Goal: Task Accomplishment & Management: Use online tool/utility

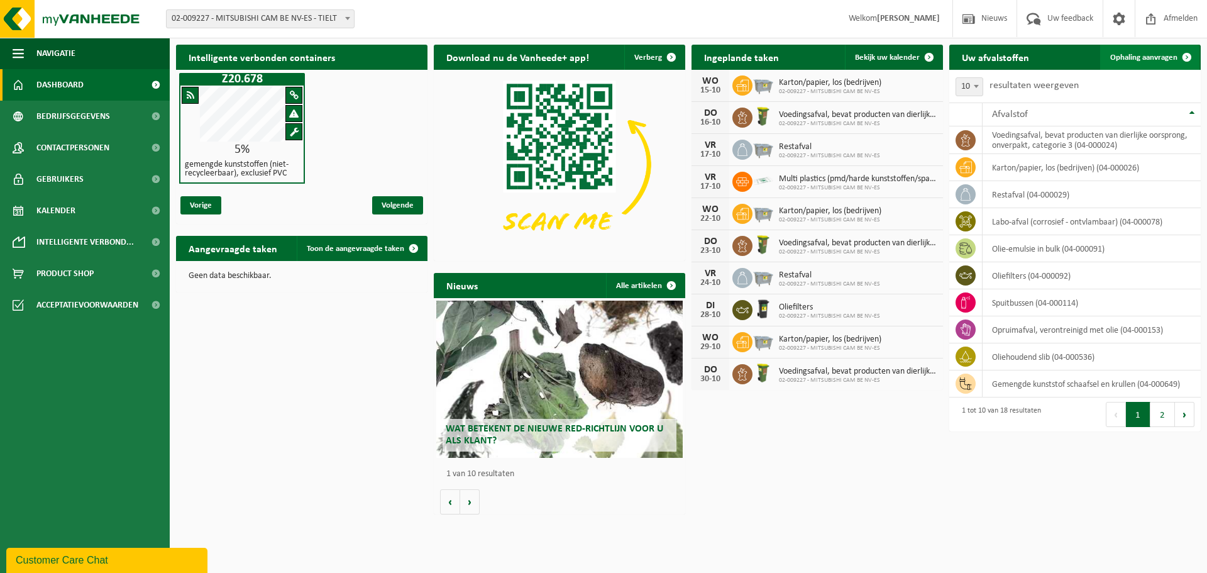
click at [1147, 55] on span "Ophaling aanvragen" at bounding box center [1143, 57] width 67 height 8
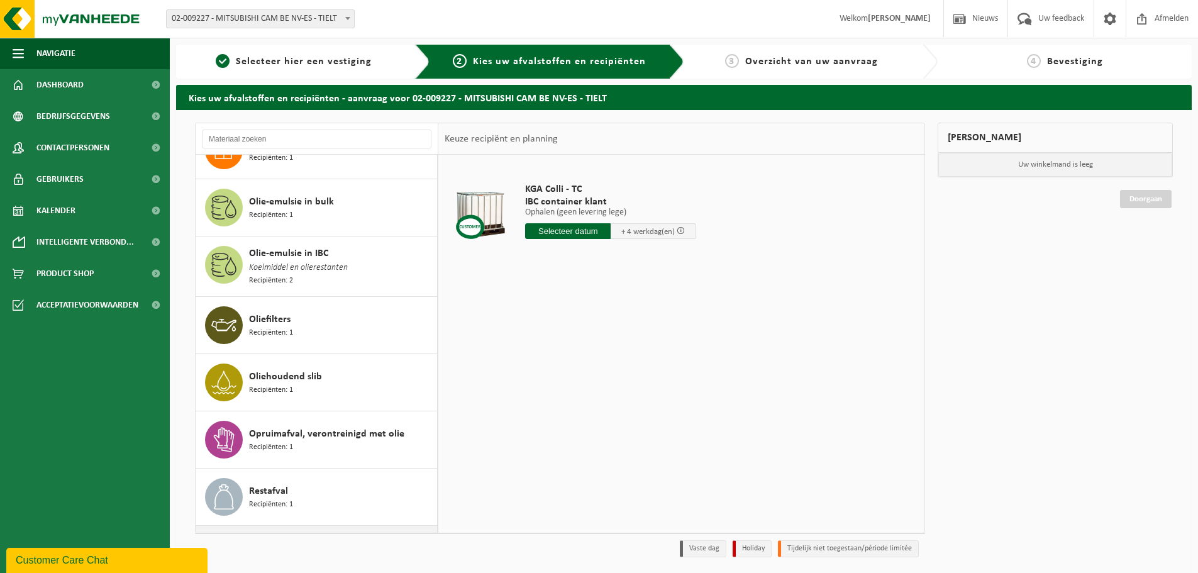
scroll to position [351, 0]
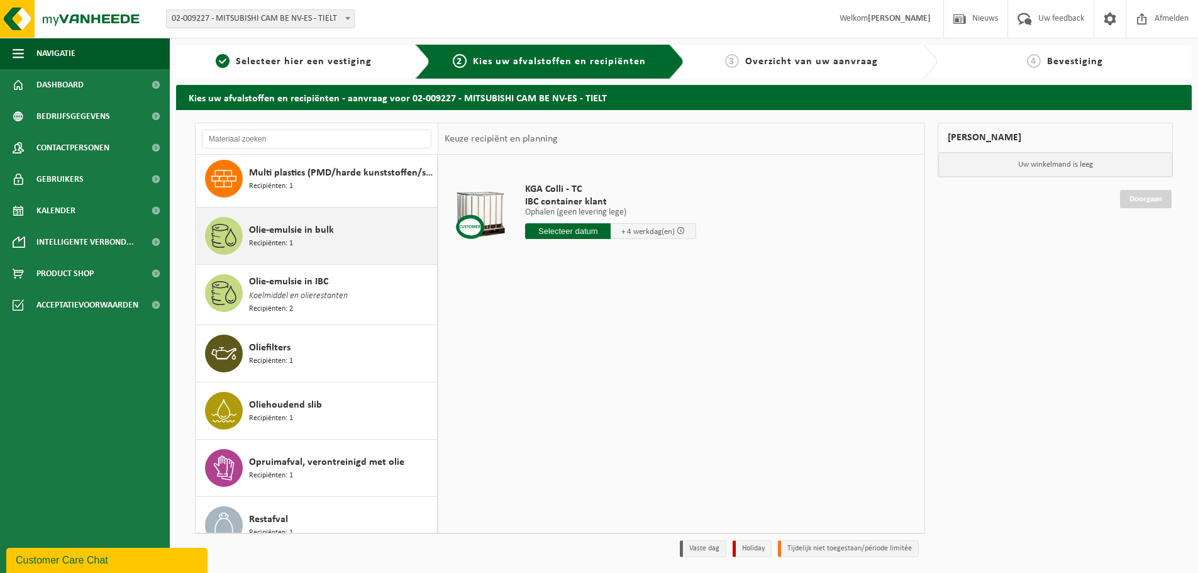
click at [262, 238] on span "Recipiënten: 1" at bounding box center [271, 244] width 44 height 12
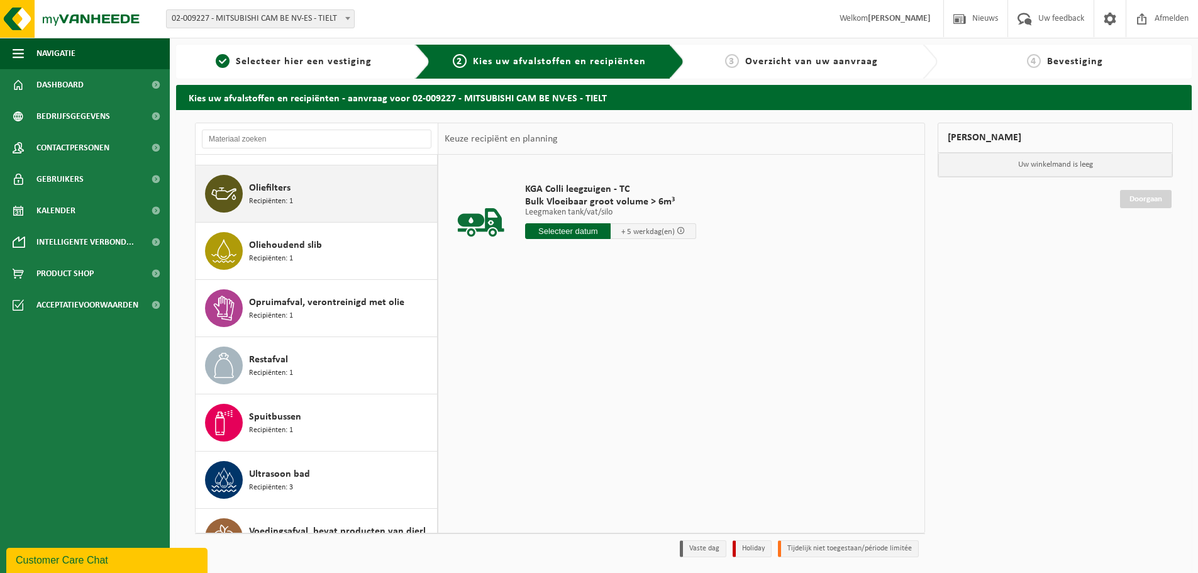
scroll to position [540, 0]
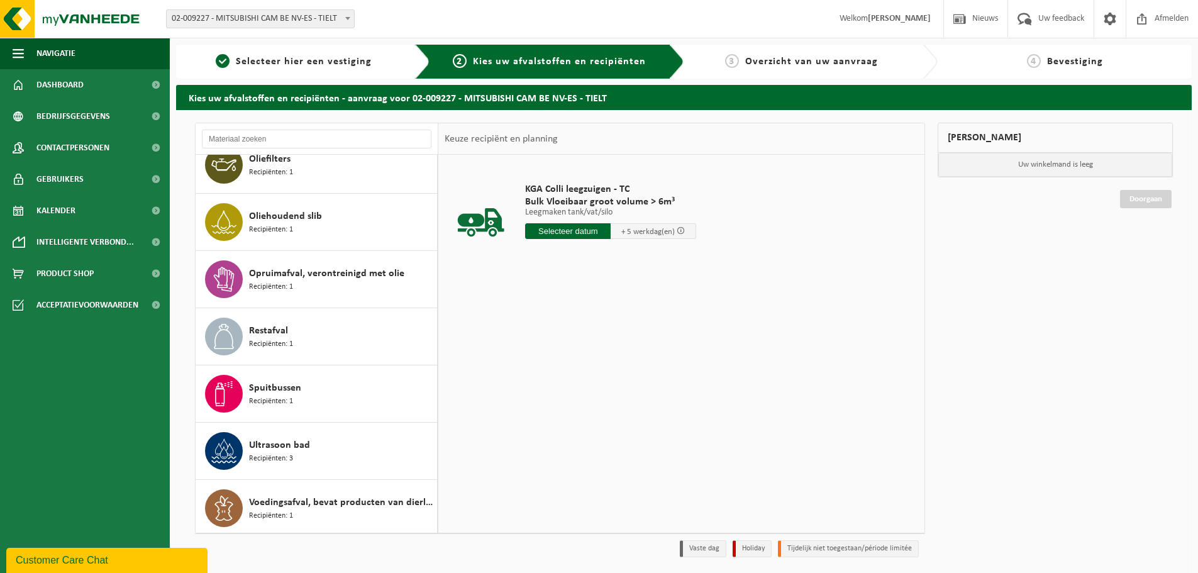
click at [561, 226] on input "text" at bounding box center [568, 231] width 86 height 16
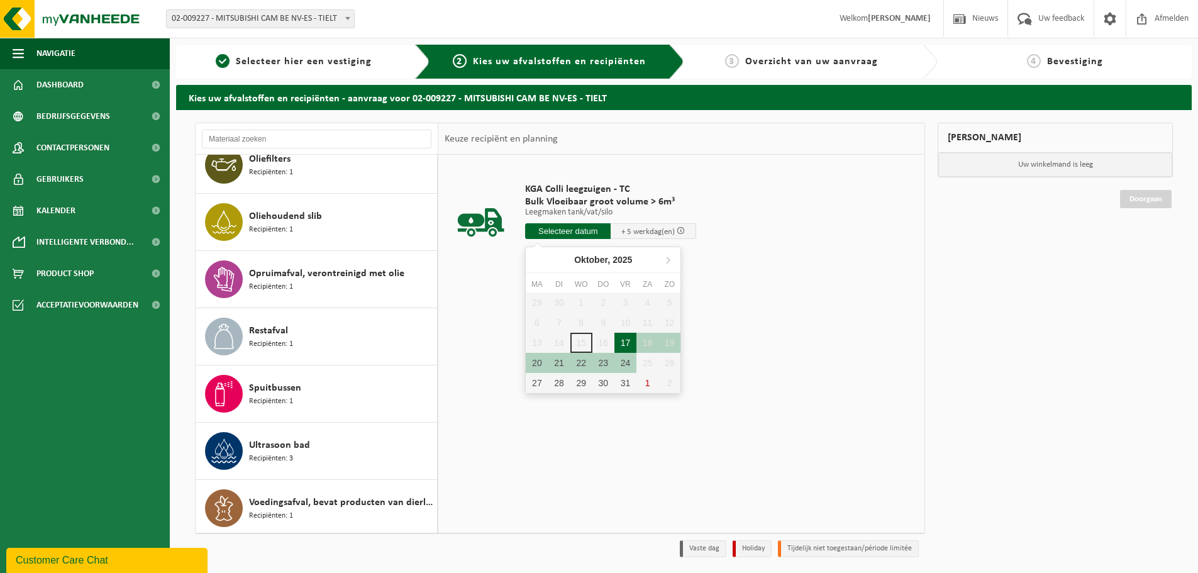
click at [623, 344] on div "17" at bounding box center [625, 343] width 22 height 20
type input "Van 2025-10-17"
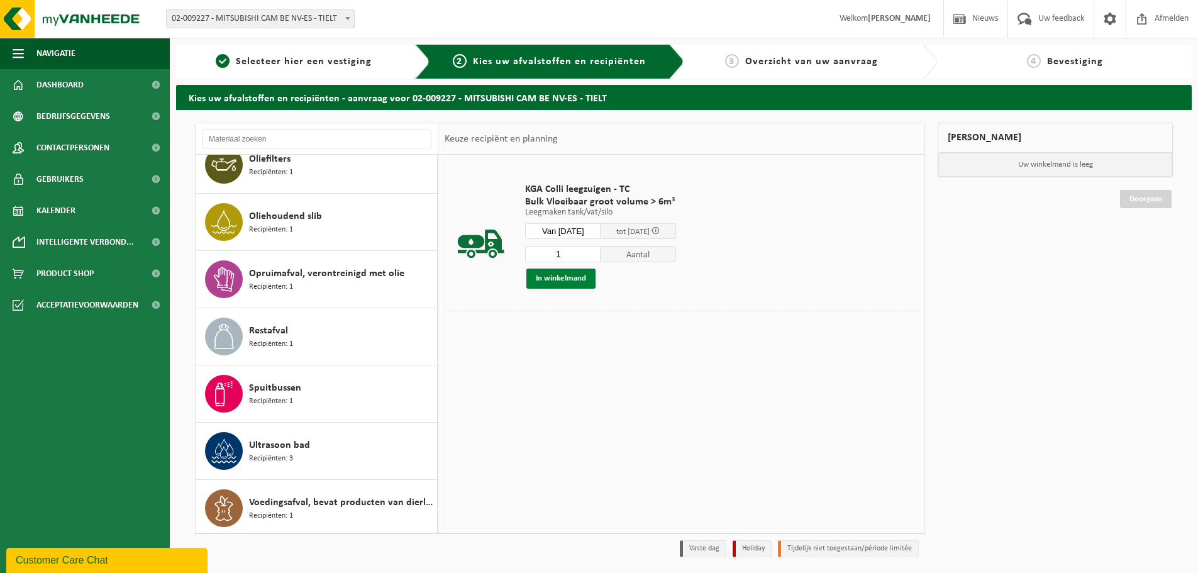
click at [570, 280] on button "In winkelmand" at bounding box center [560, 278] width 69 height 20
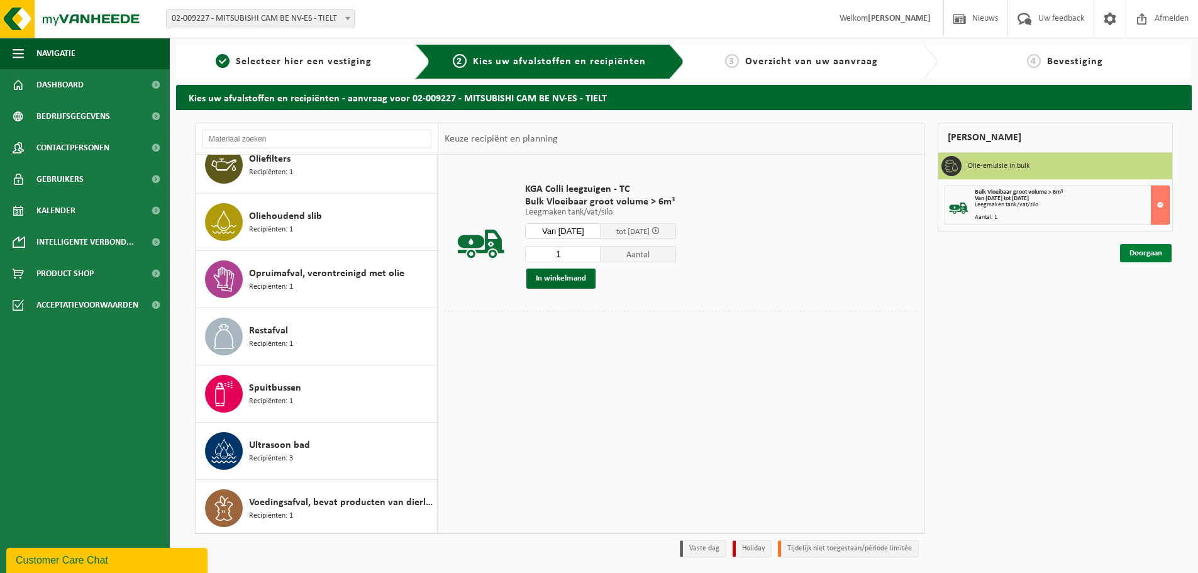
click at [1161, 252] on link "Doorgaan" at bounding box center [1146, 253] width 52 height 18
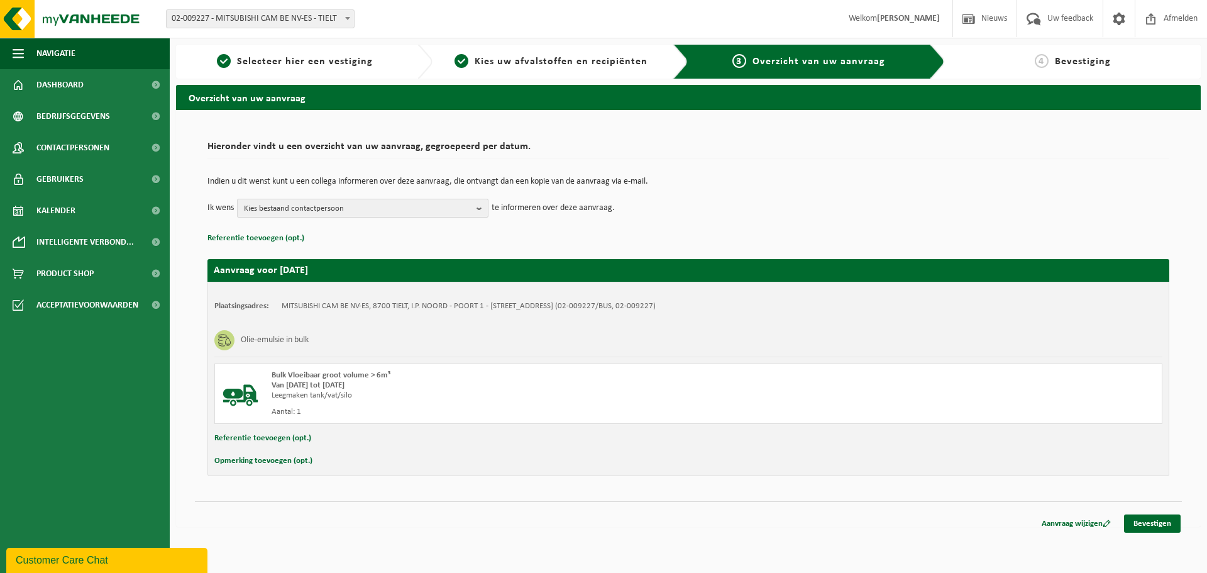
click at [414, 215] on span "Kies bestaand contactpersoon" at bounding box center [358, 208] width 228 height 19
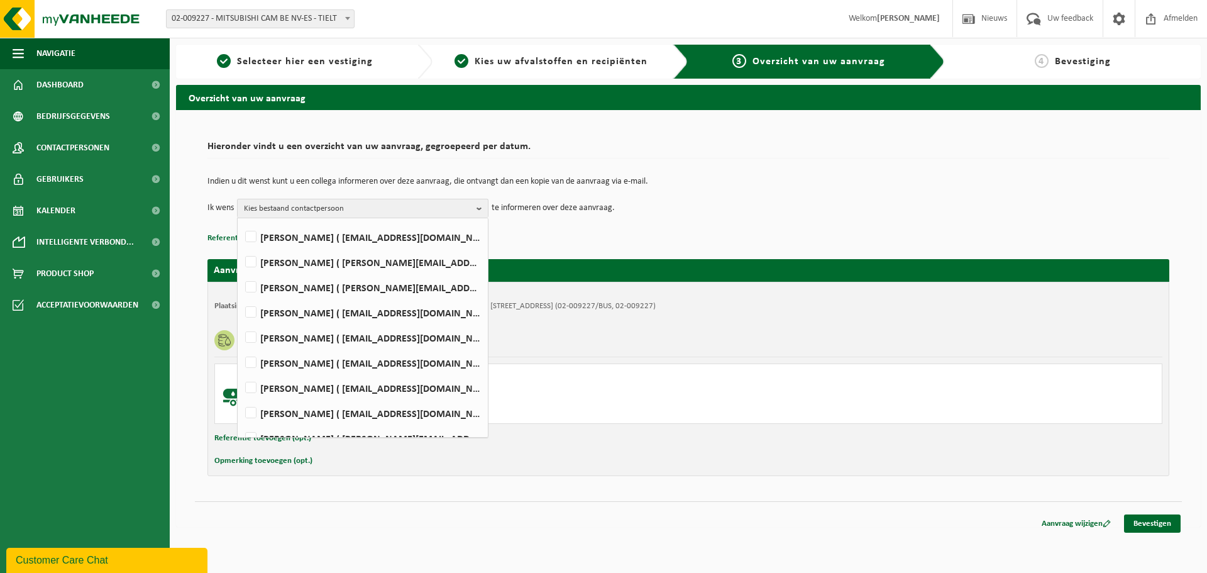
scroll to position [189, 0]
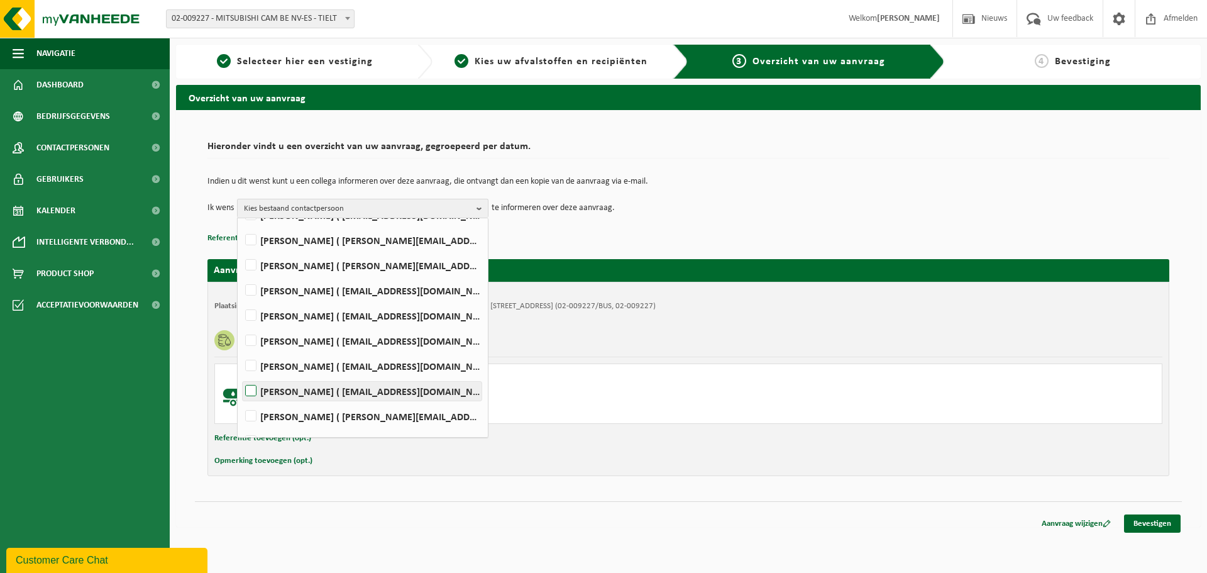
click at [260, 387] on label "Brent Vanderbeken ( brent.vanderbeken@mcgc.com )" at bounding box center [362, 391] width 239 height 19
click at [241, 375] on input "Brent Vanderbeken ( brent.vanderbeken@mcgc.com )" at bounding box center [240, 375] width 1 height 1
checkbox input "true"
click at [1148, 528] on link "Bevestigen" at bounding box center [1152, 523] width 57 height 18
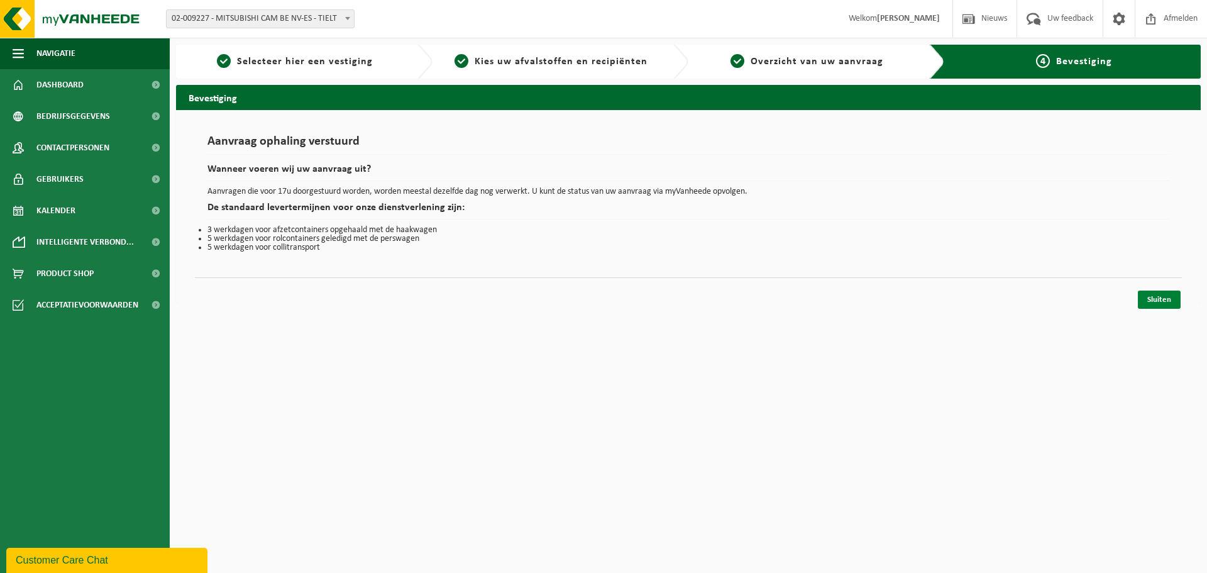
click at [1145, 300] on link "Sluiten" at bounding box center [1159, 300] width 43 height 18
